Goal: Check status

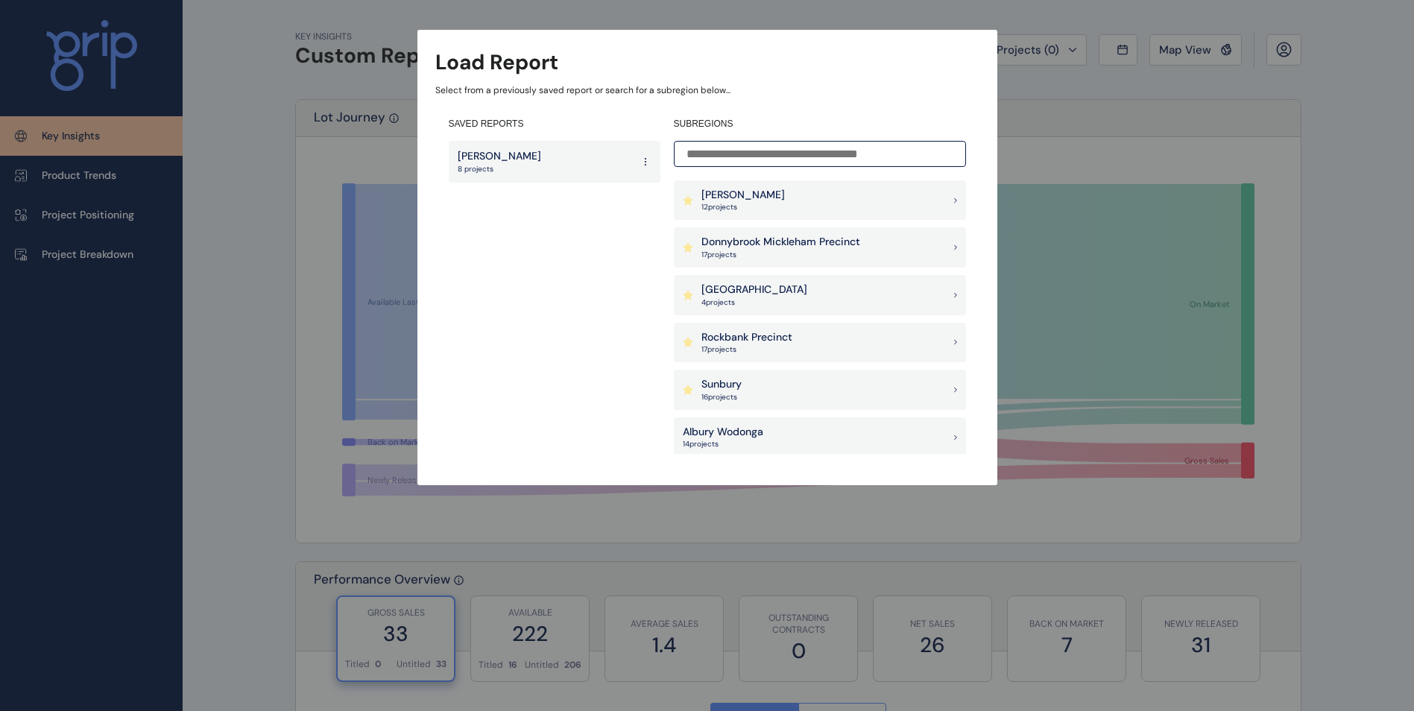
click at [803, 292] on div "Pakenham East 4 project s" at bounding box center [820, 295] width 292 height 40
click at [735, 300] on p "4 project s" at bounding box center [754, 302] width 106 height 10
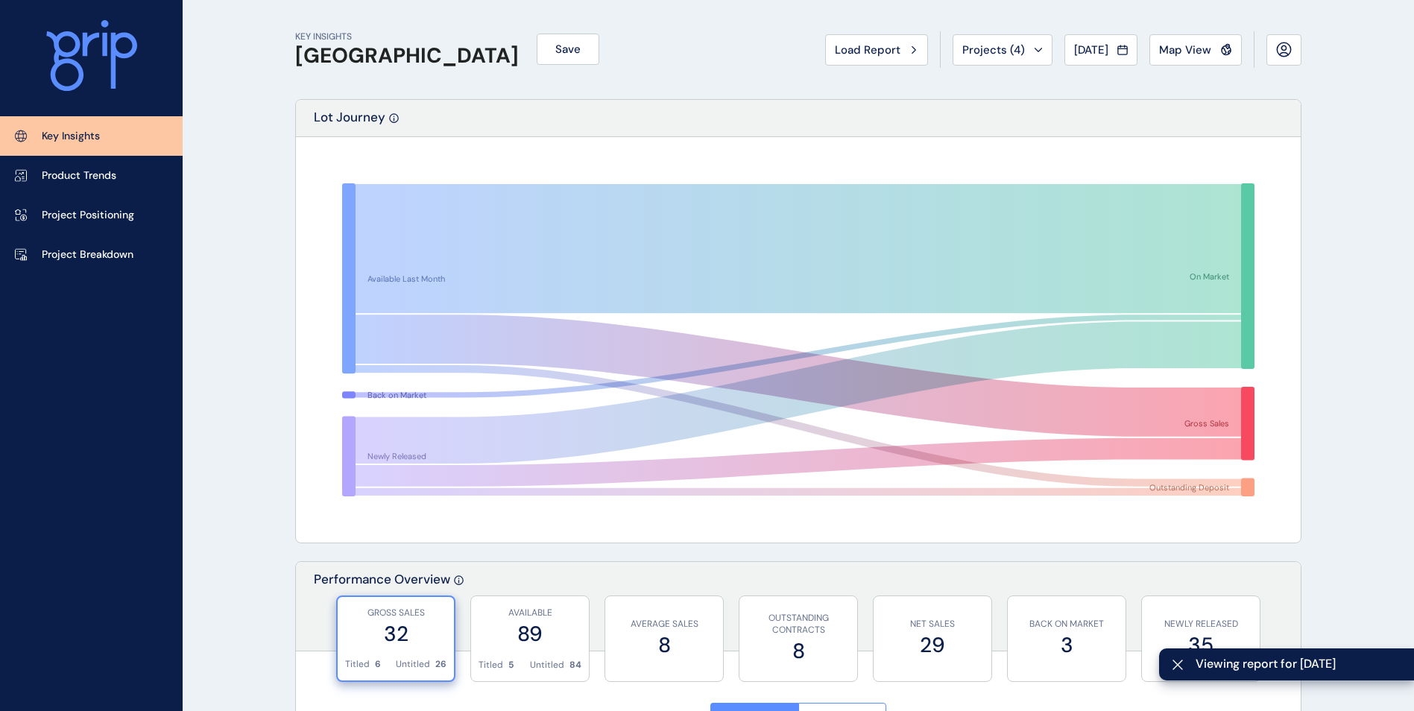
click at [1254, 671] on span "Viewing report for August 2025" at bounding box center [1298, 664] width 206 height 16
click at [1307, 666] on span "Viewing report for August 2025" at bounding box center [1298, 664] width 206 height 16
click at [1348, 662] on span "Viewing report for August 2025" at bounding box center [1298, 664] width 206 height 16
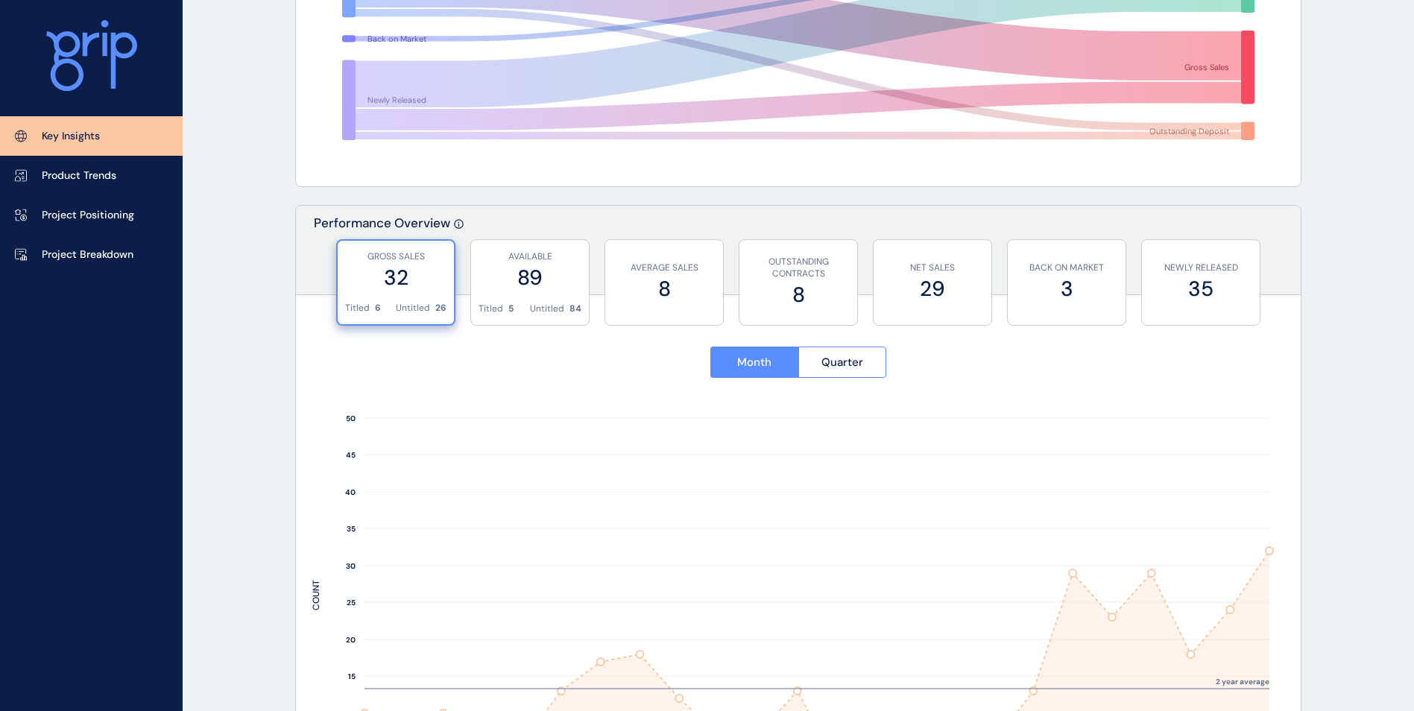
scroll to position [373, 0]
